Goal: Information Seeking & Learning: Learn about a topic

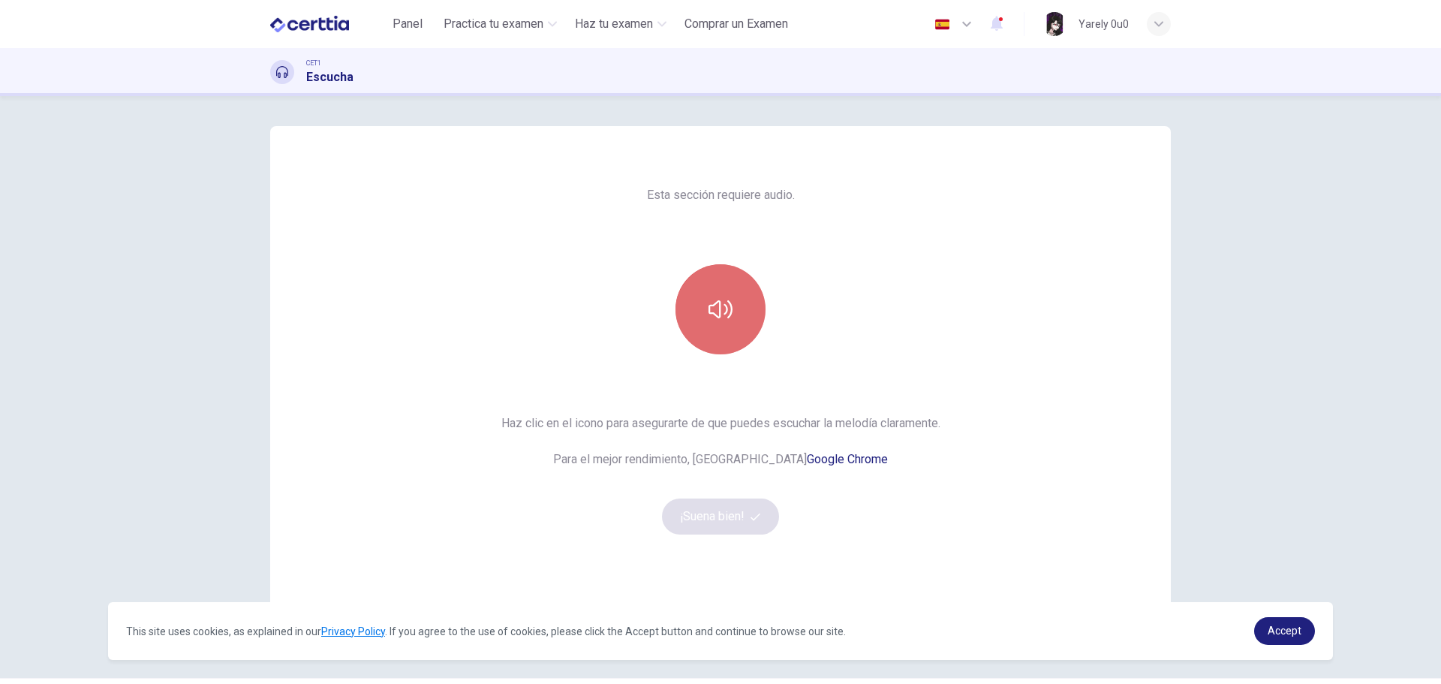
click at [730, 318] on button "button" at bounding box center [721, 309] width 90 height 90
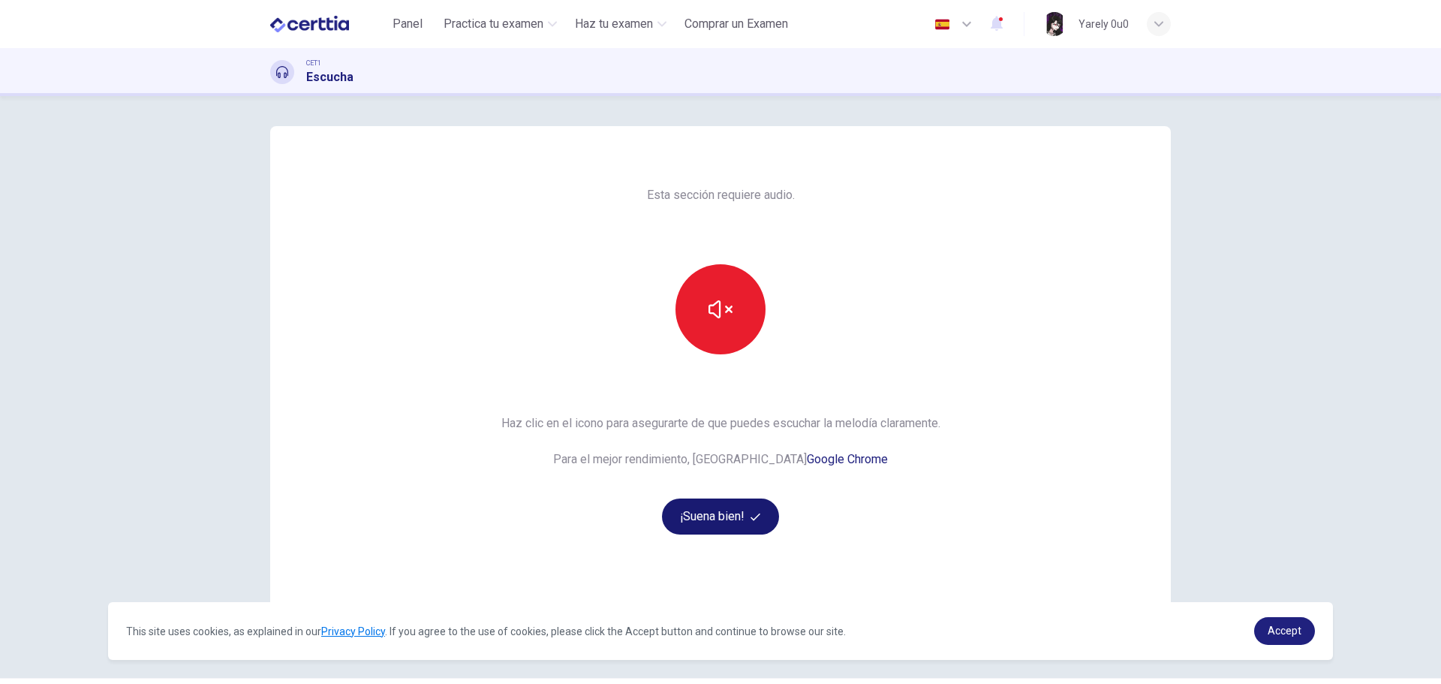
click at [745, 519] on button "¡Suena bien!" at bounding box center [720, 516] width 117 height 36
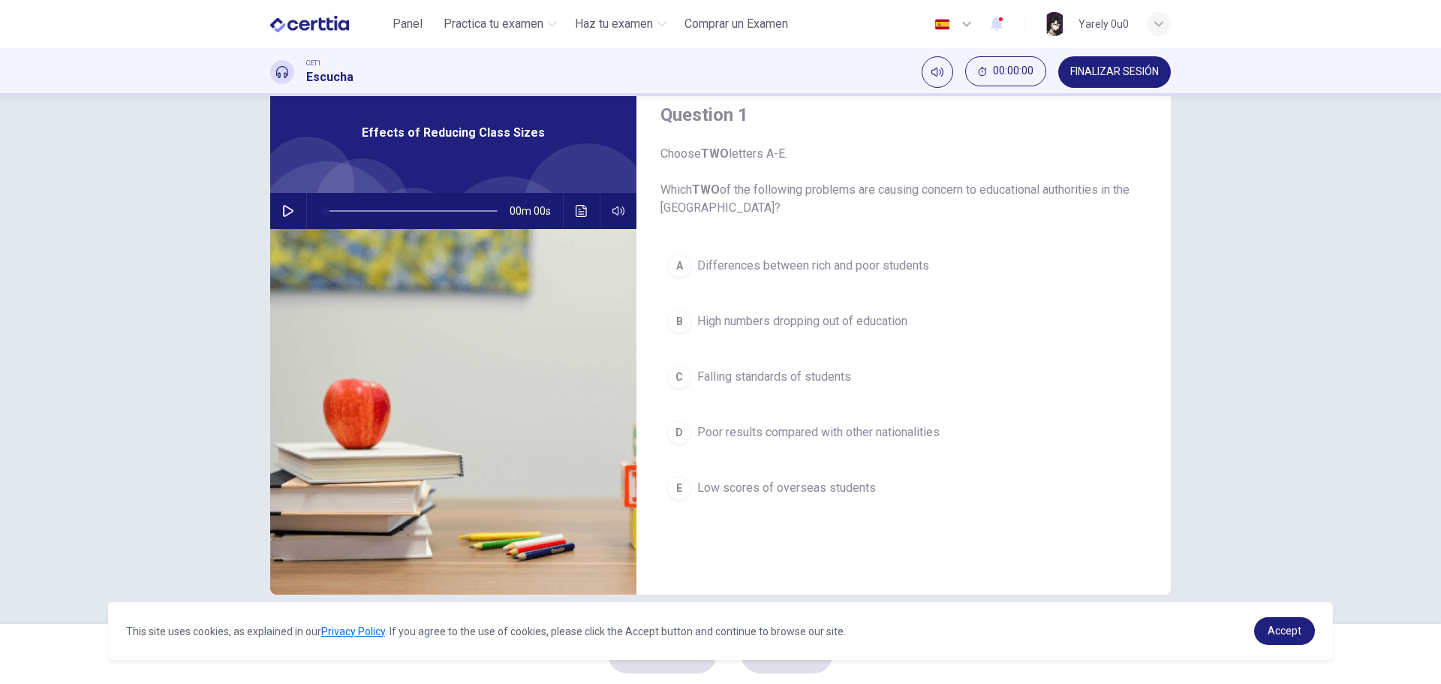
scroll to position [54, 0]
click at [288, 210] on icon "button" at bounding box center [288, 210] width 12 height 12
click at [576, 205] on icon "Haz clic para ver la transcripción del audio" at bounding box center [581, 210] width 11 height 12
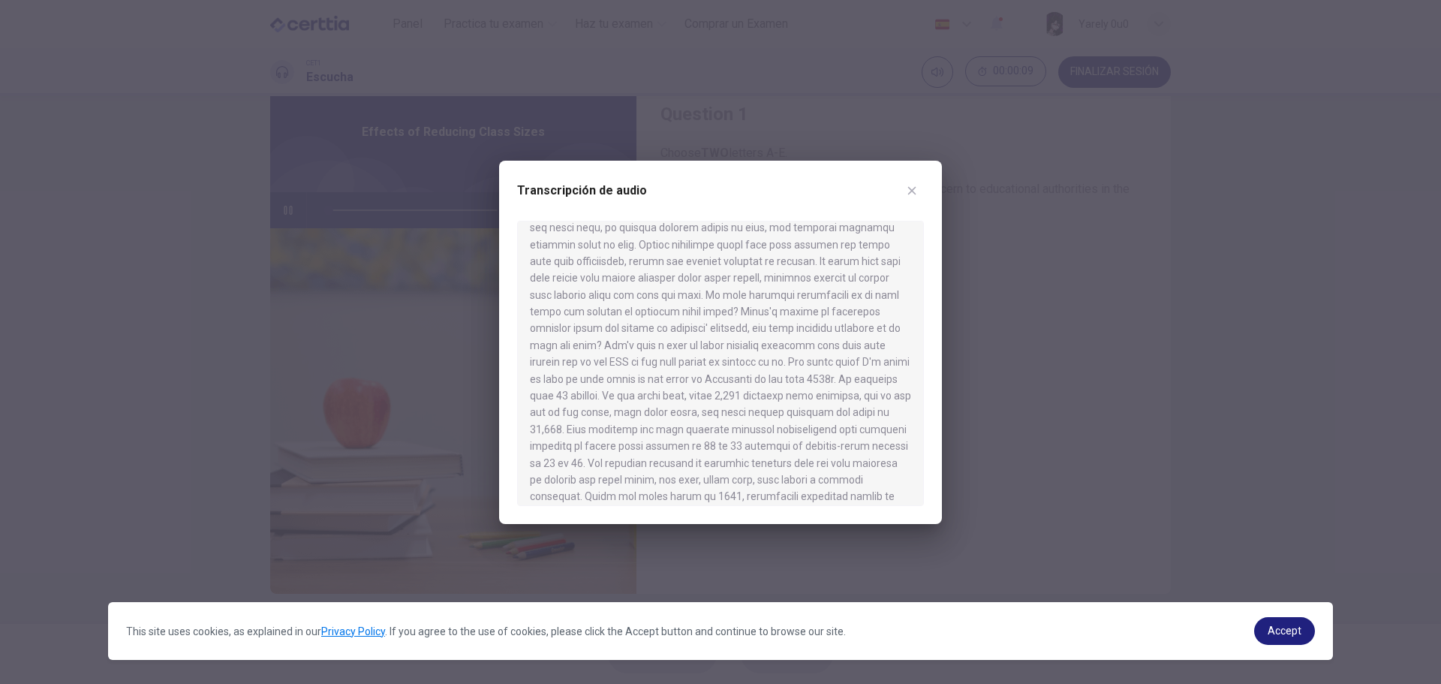
scroll to position [300, 0]
click at [1268, 622] on link "Accept" at bounding box center [1284, 631] width 61 height 28
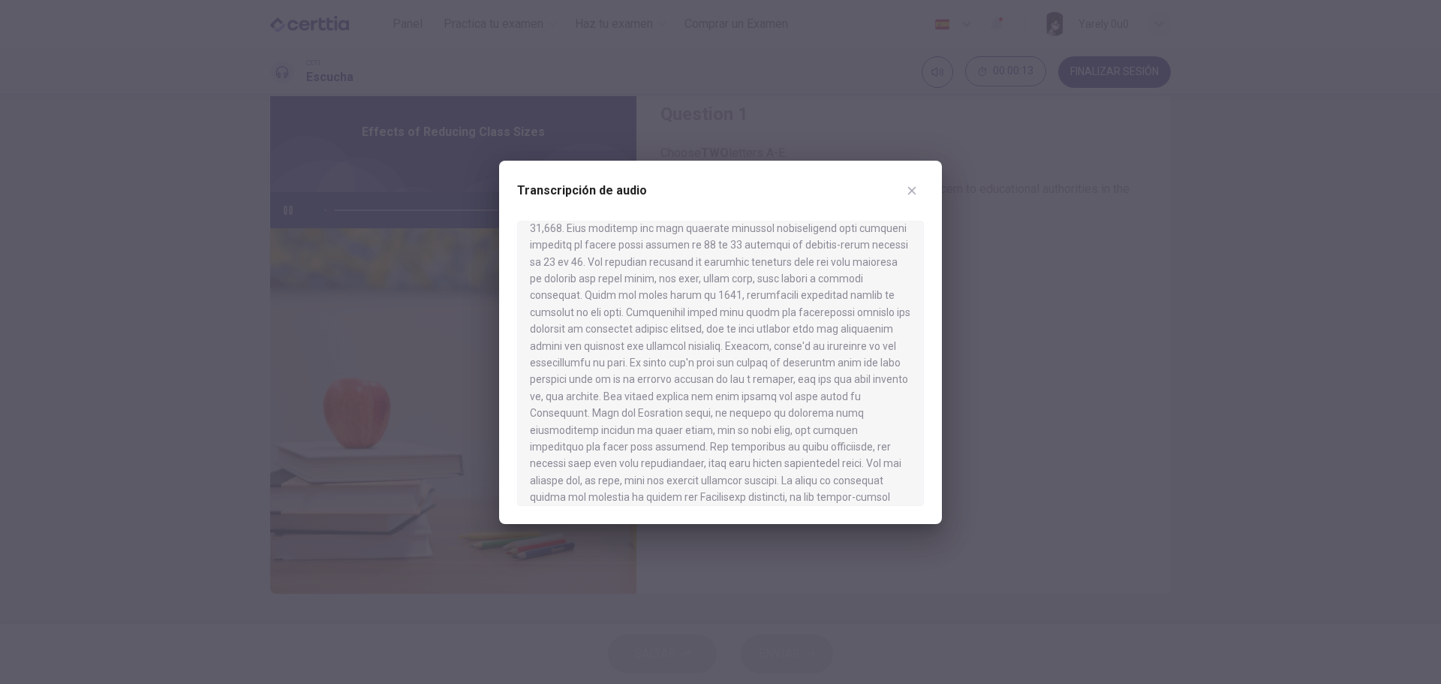
scroll to position [600, 0]
click at [910, 189] on icon "button" at bounding box center [912, 191] width 12 height 12
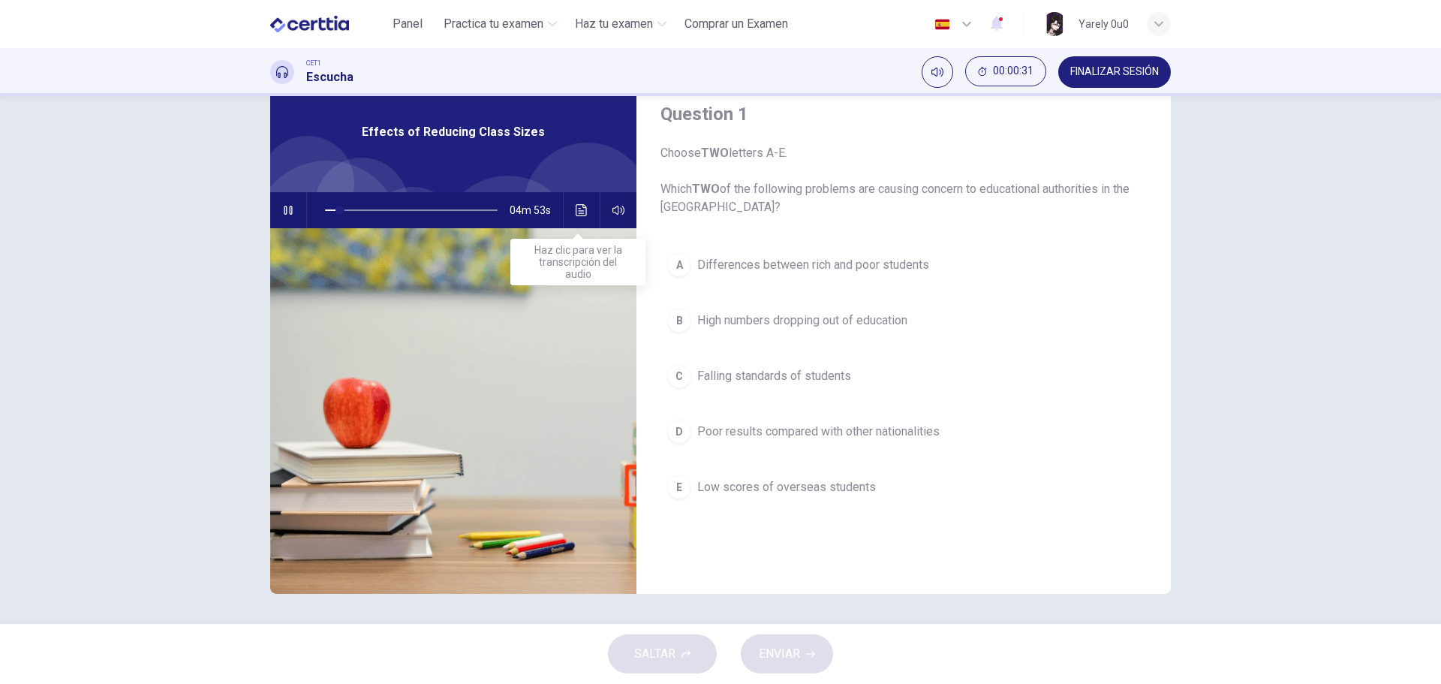
click at [576, 211] on icon "Haz clic para ver la transcripción del audio" at bounding box center [582, 210] width 12 height 12
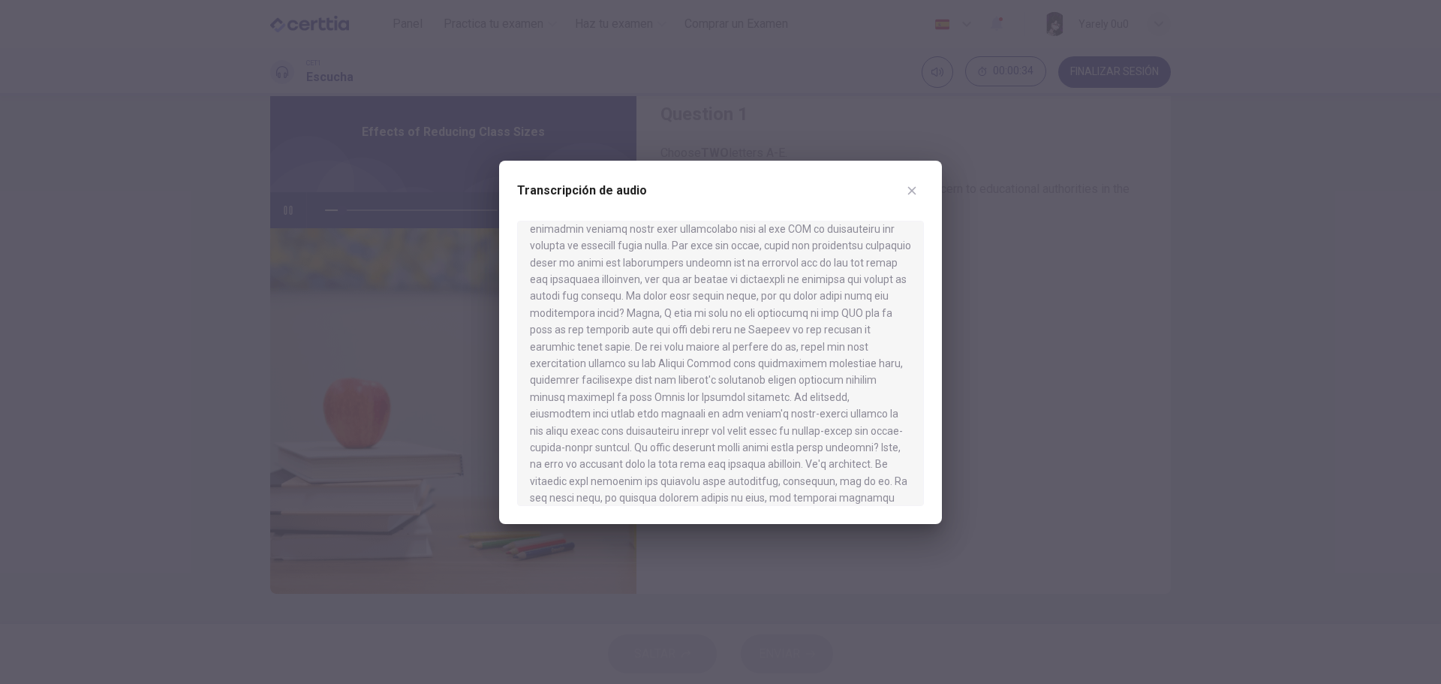
scroll to position [0, 0]
click at [914, 191] on icon "button" at bounding box center [912, 190] width 8 height 8
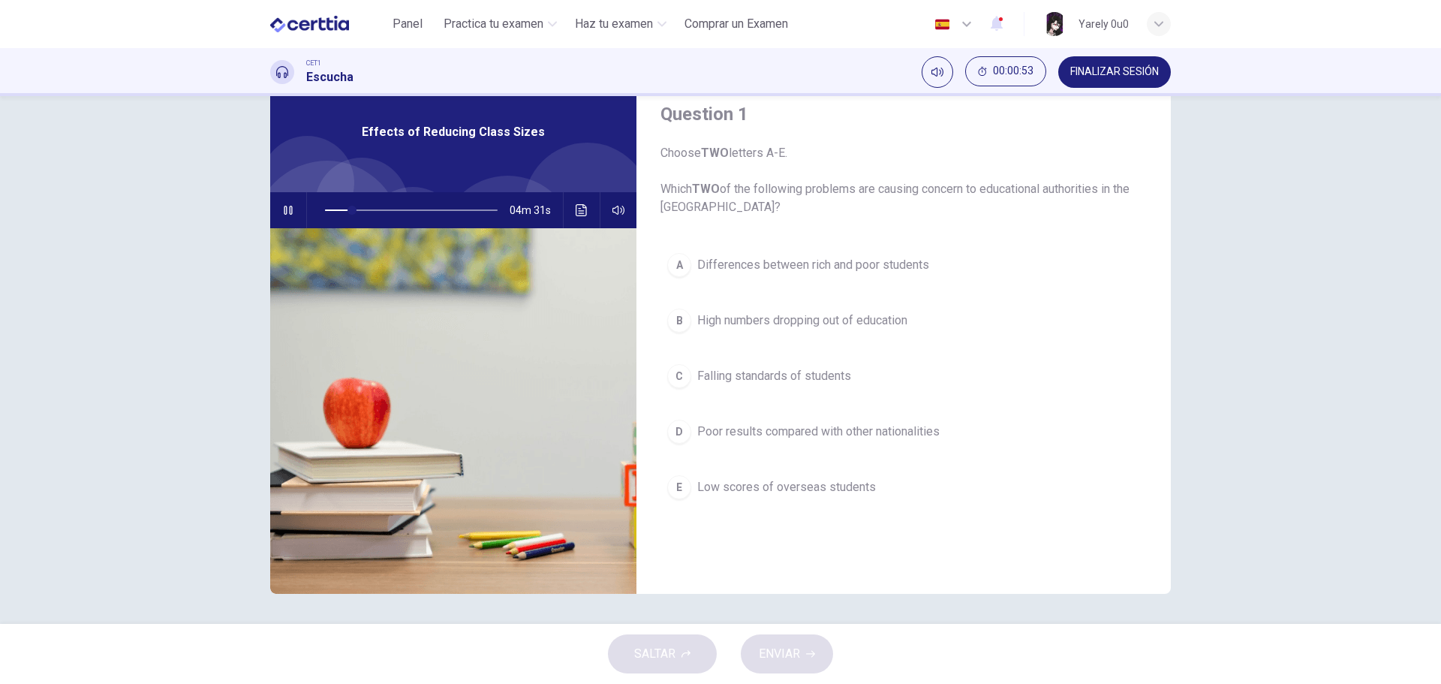
click at [996, 29] on icon "button" at bounding box center [997, 23] width 18 height 18
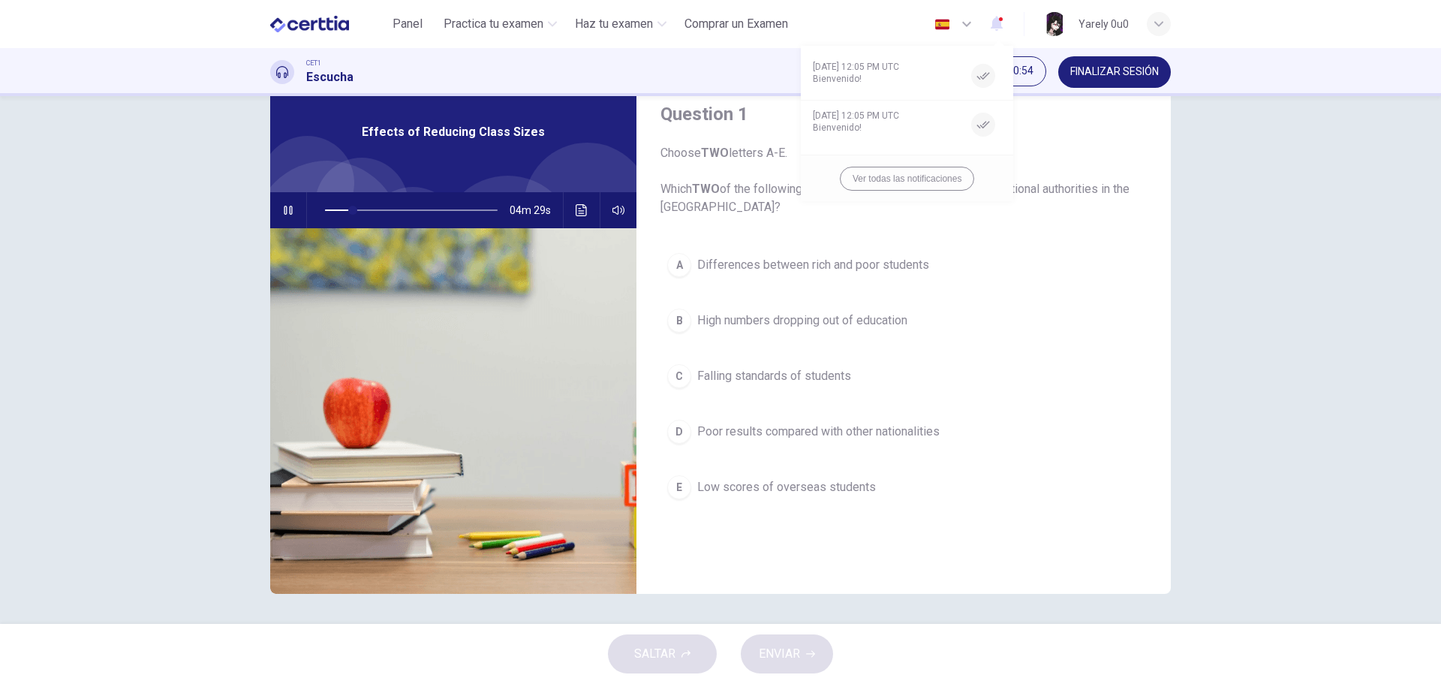
click at [1001, 28] on div at bounding box center [720, 342] width 1441 height 684
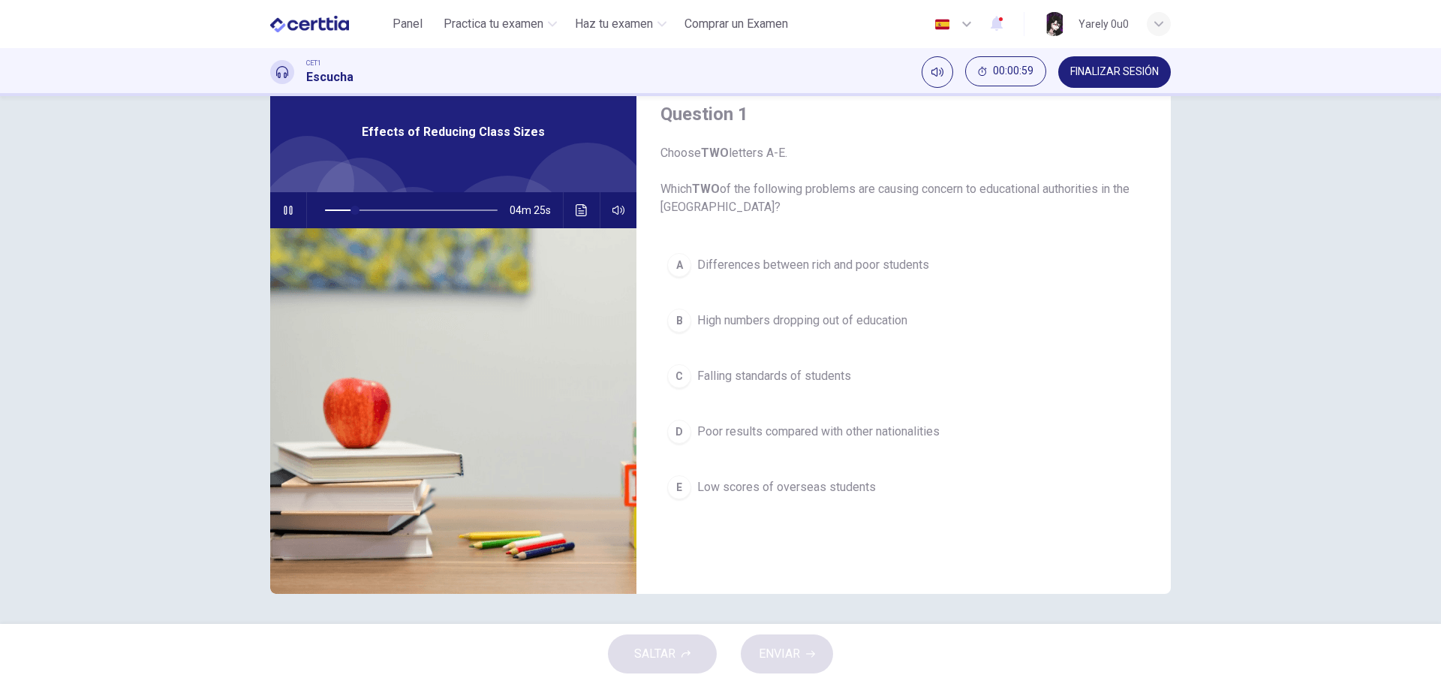
click at [572, 203] on button "Haz clic para ver la transcripción del audio" at bounding box center [582, 210] width 24 height 36
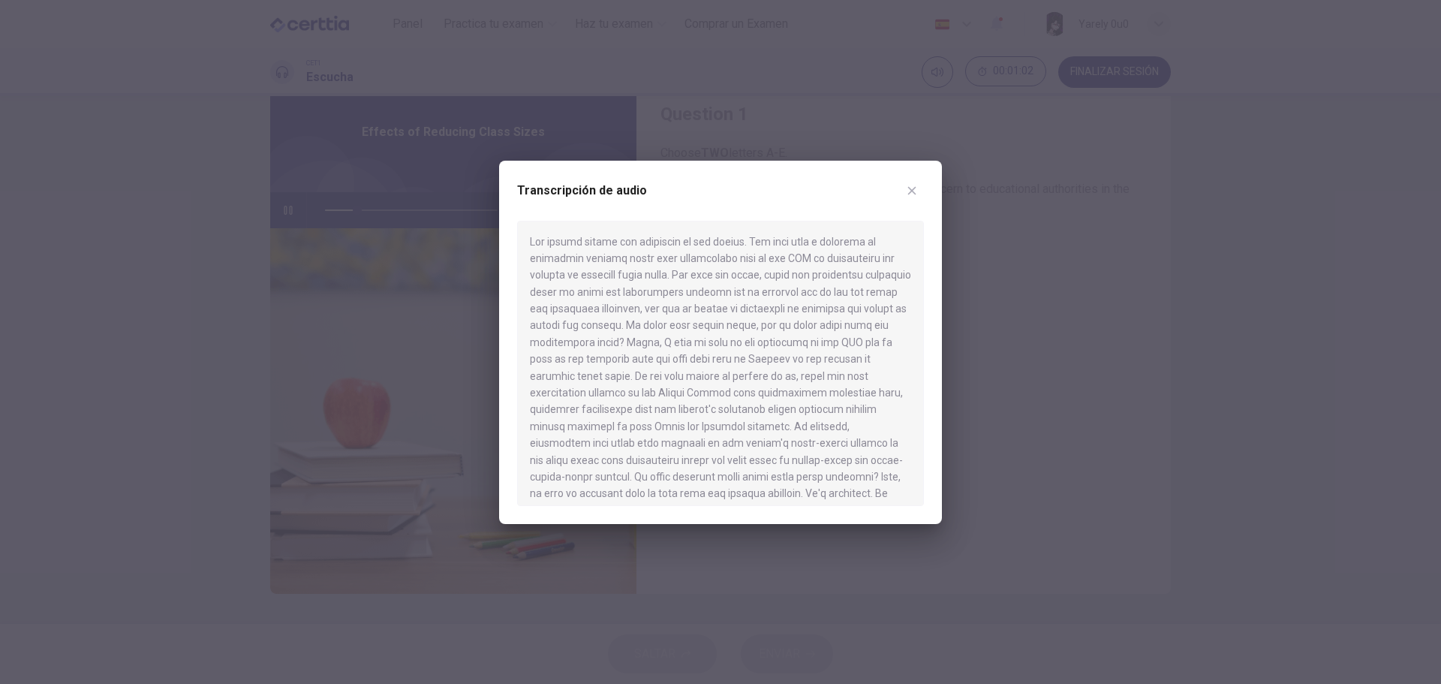
scroll to position [100, 0]
click at [909, 185] on icon "button" at bounding box center [912, 191] width 12 height 12
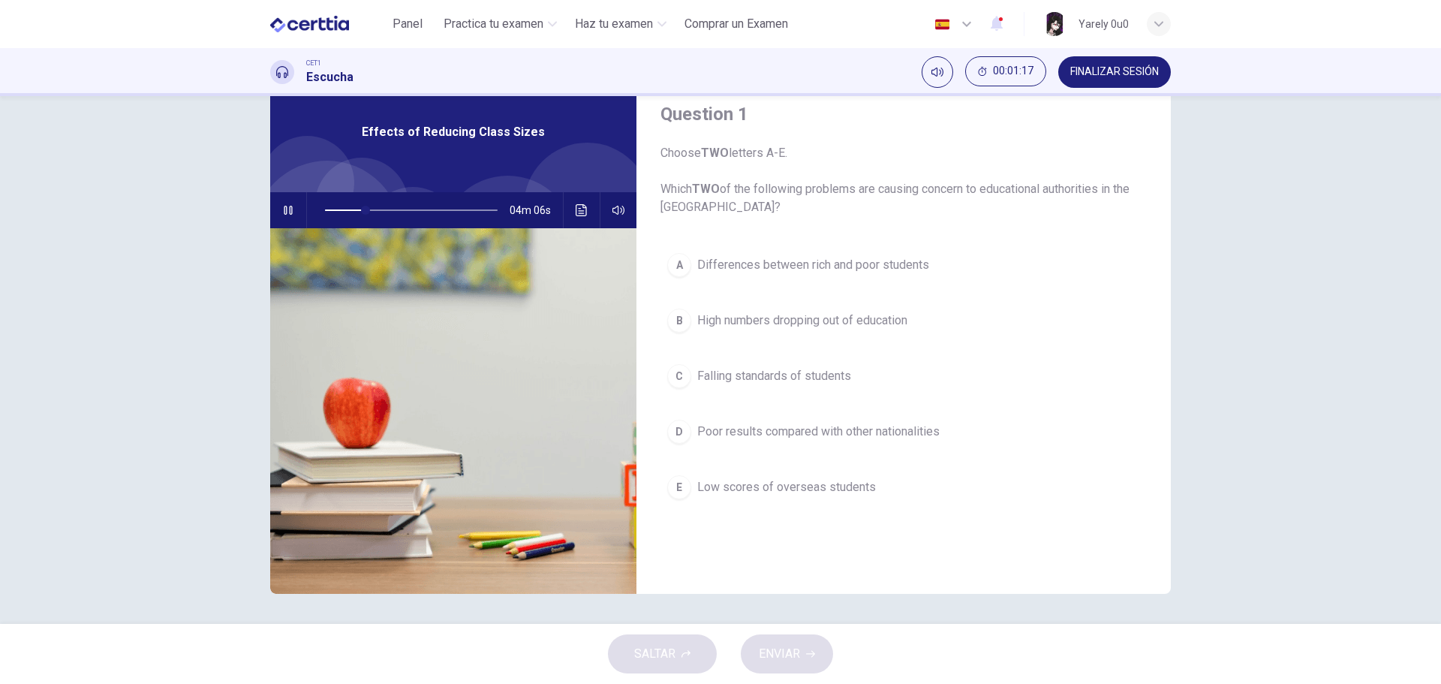
drag, startPoint x: 674, startPoint y: 264, endPoint x: 678, endPoint y: 280, distance: 16.2
click at [674, 265] on div "A" at bounding box center [679, 265] width 24 height 24
click at [282, 205] on icon "button" at bounding box center [288, 210] width 12 height 12
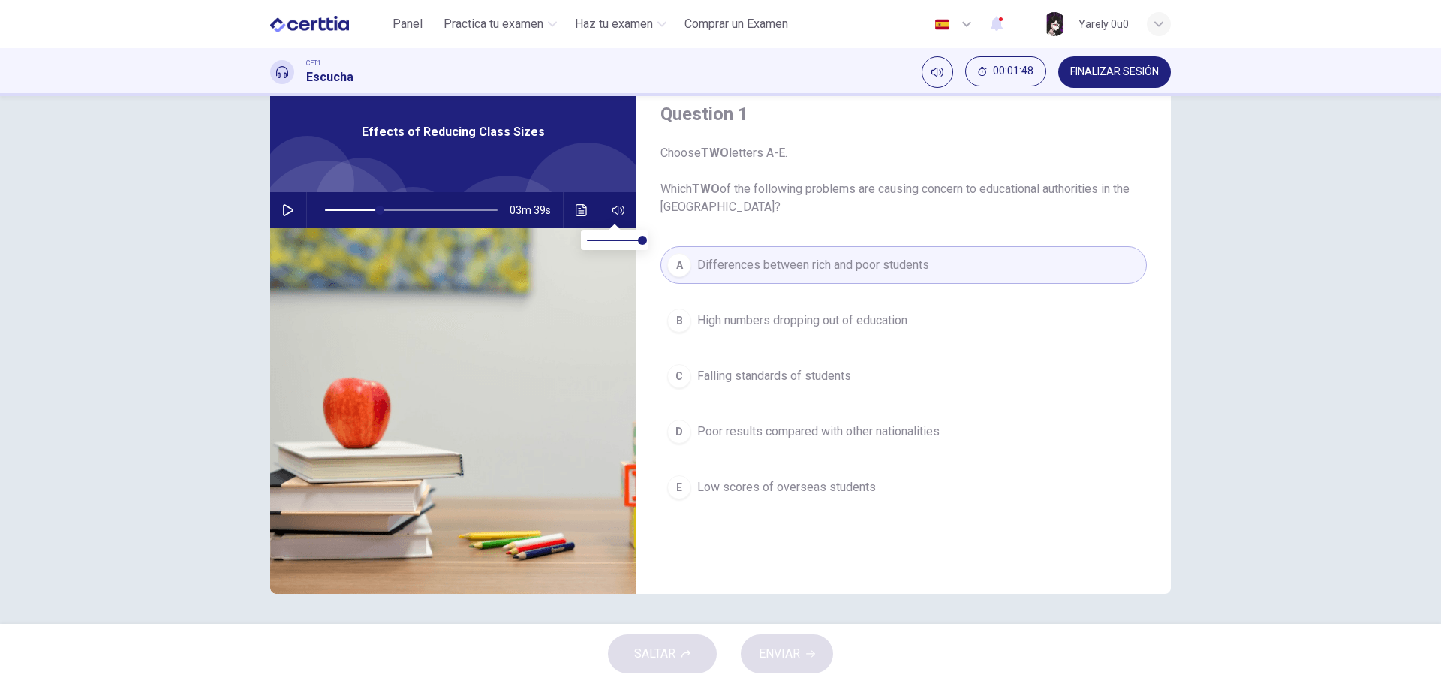
type input "**"
type input "***"
click at [625, 239] on span at bounding box center [615, 240] width 56 height 21
type input "**"
type input "***"
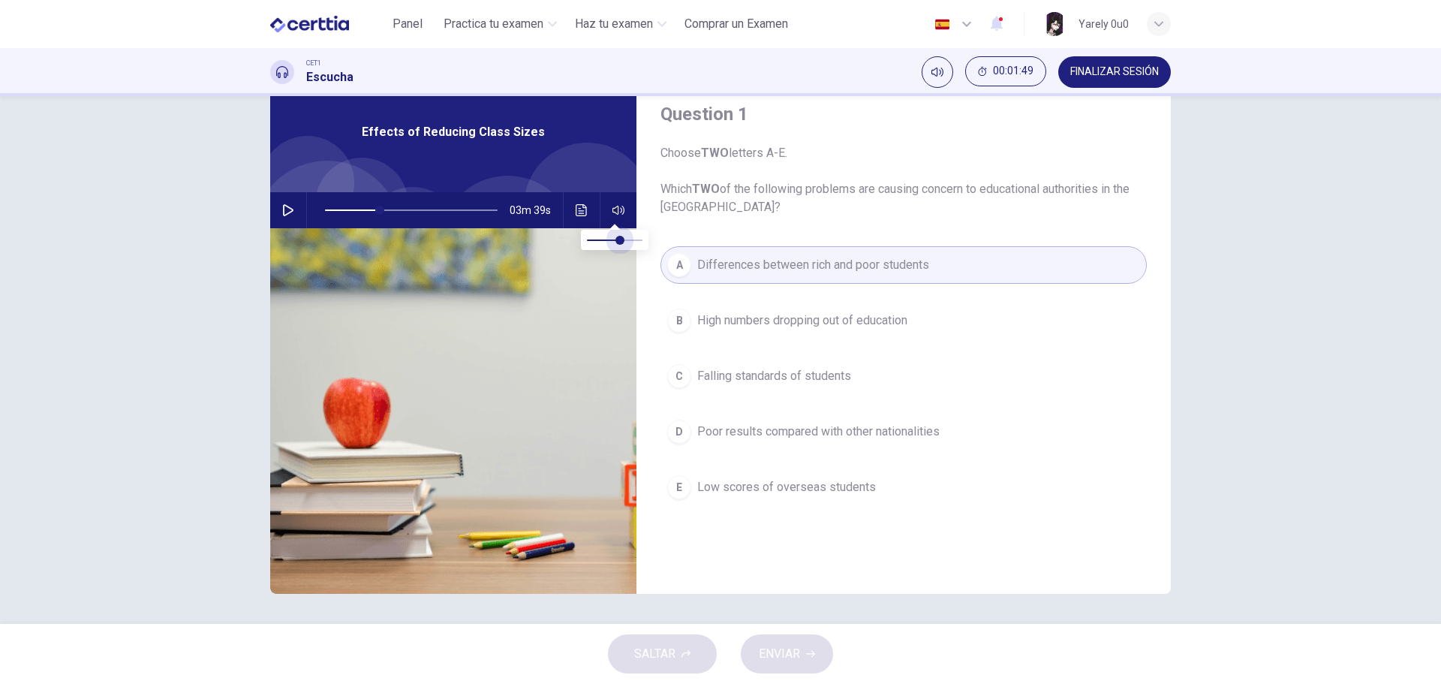
click at [622, 241] on span at bounding box center [620, 240] width 9 height 9
click at [296, 213] on div "03m 39s" at bounding box center [453, 210] width 366 height 36
click at [291, 213] on button "button" at bounding box center [288, 210] width 24 height 36
type input "**"
click at [1126, 74] on span "FINALIZAR SESIÓN" at bounding box center [1114, 72] width 89 height 12
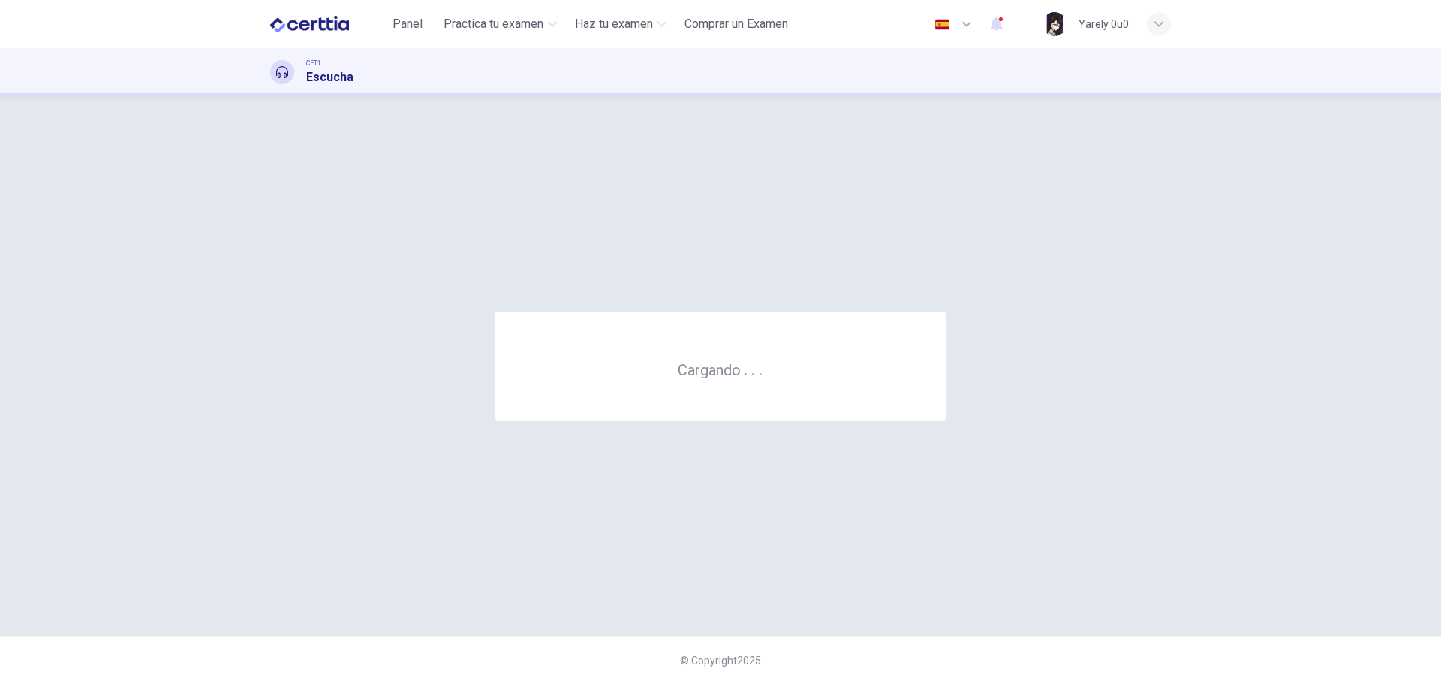
scroll to position [0, 0]
